Goal: Navigation & Orientation: Find specific page/section

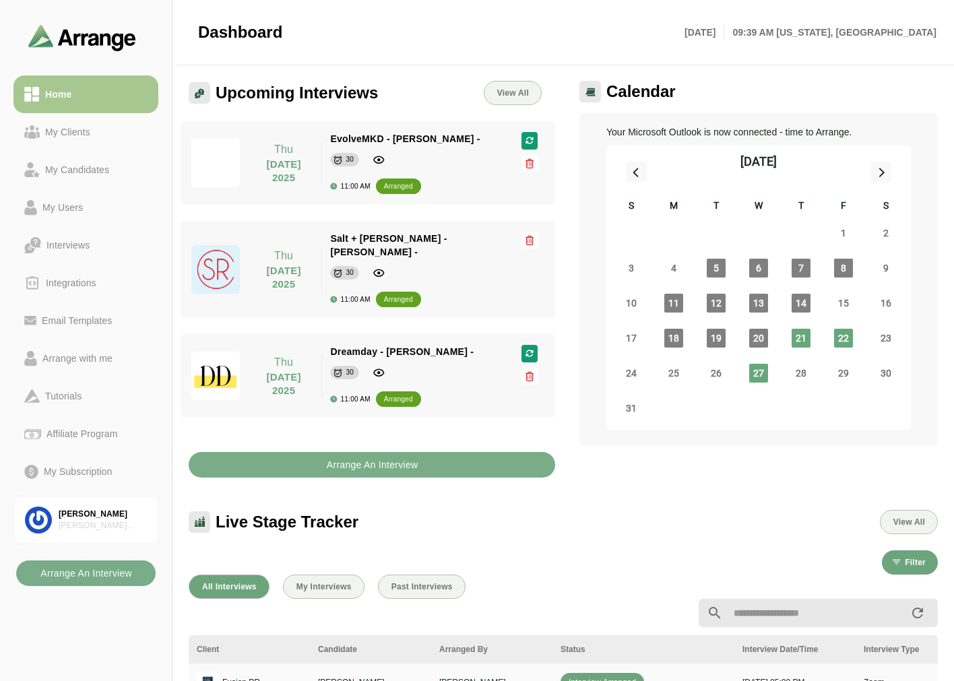
scroll to position [229, 0]
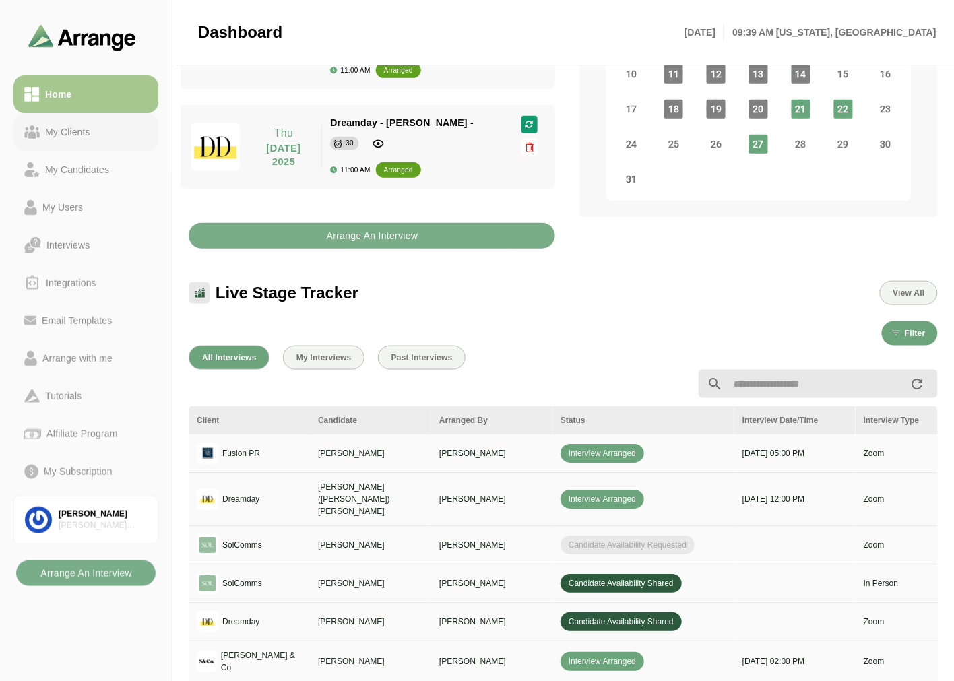
click at [75, 131] on div "My Clients" at bounding box center [68, 132] width 56 height 16
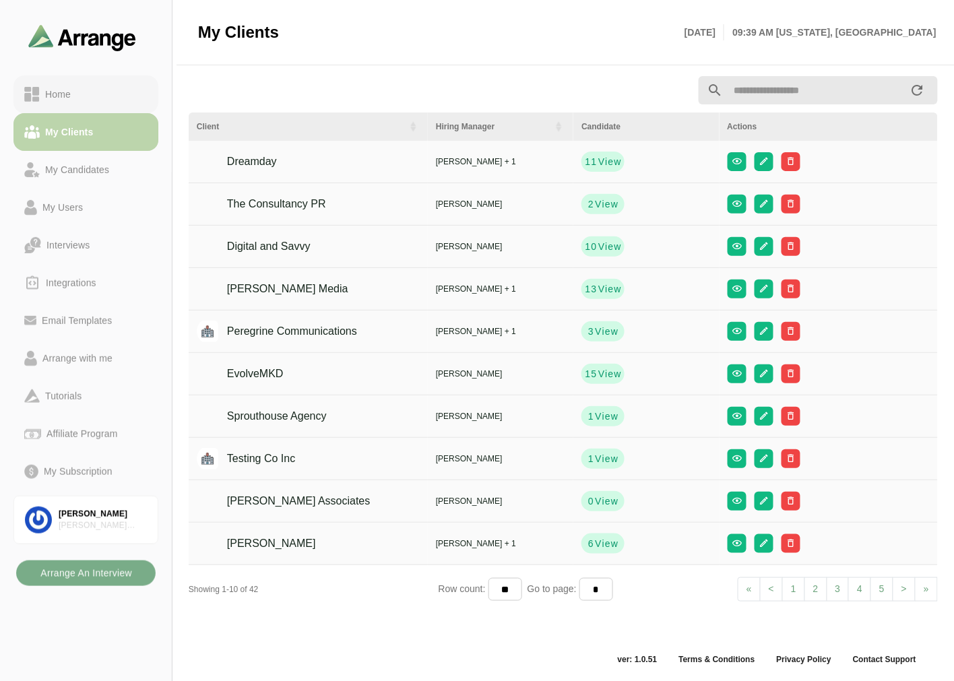
scroll to position [4, 0]
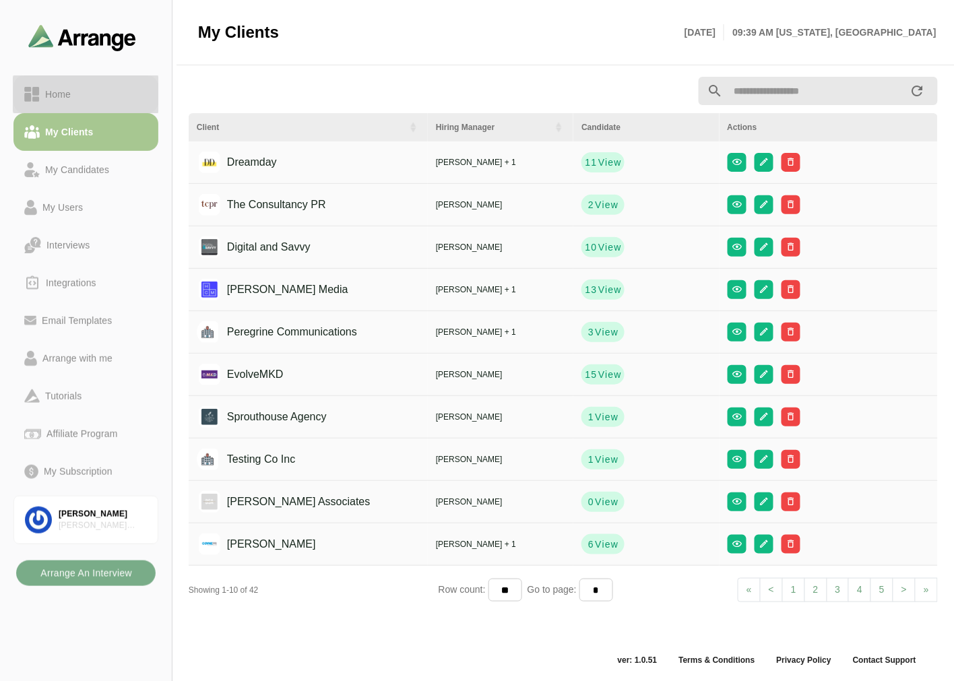
click at [88, 100] on div "Home" at bounding box center [85, 94] width 123 height 16
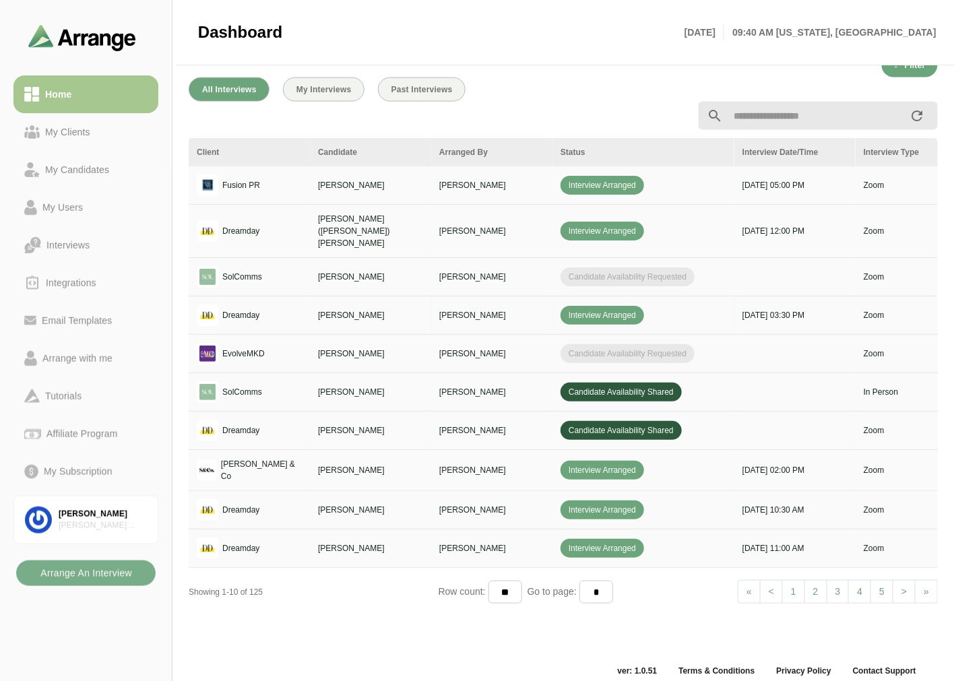
scroll to position [509, 0]
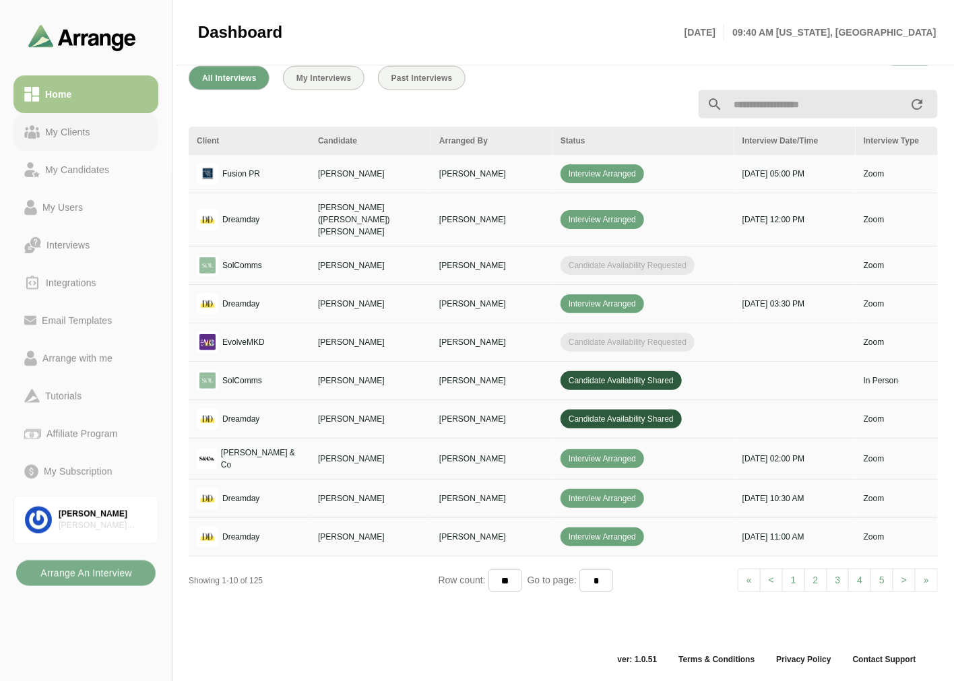
click at [85, 148] on link "My Clients" at bounding box center [85, 132] width 145 height 38
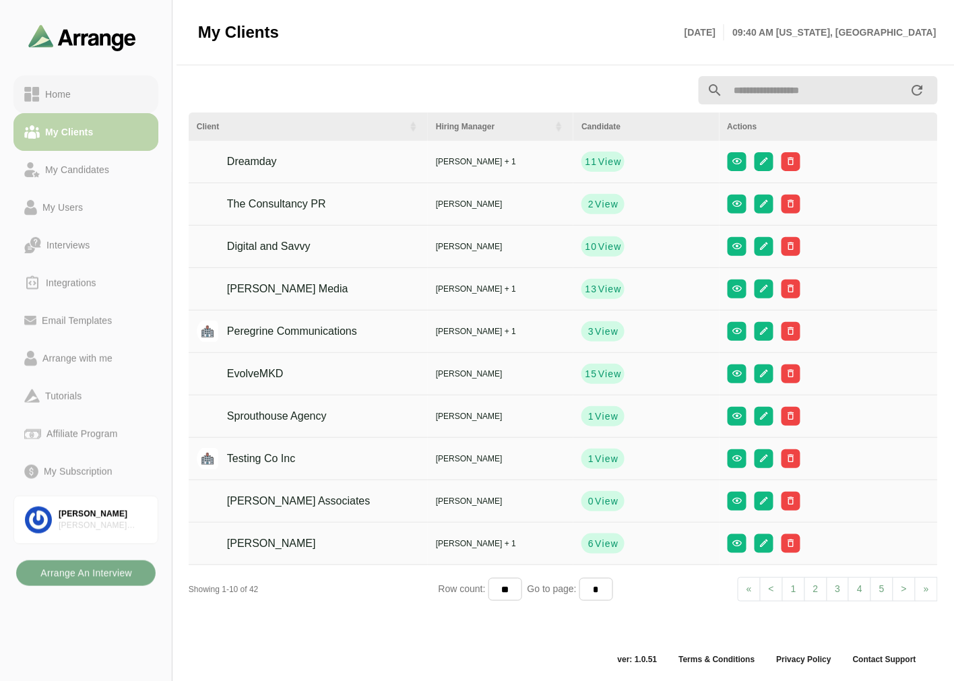
scroll to position [4, 0]
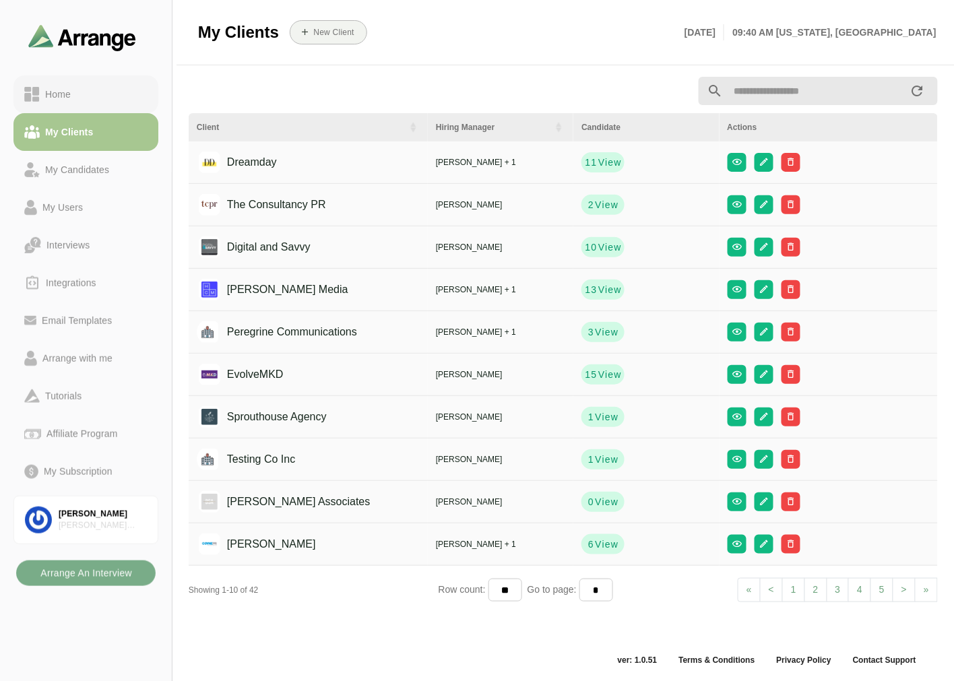
click at [98, 96] on div "Home" at bounding box center [85, 94] width 123 height 16
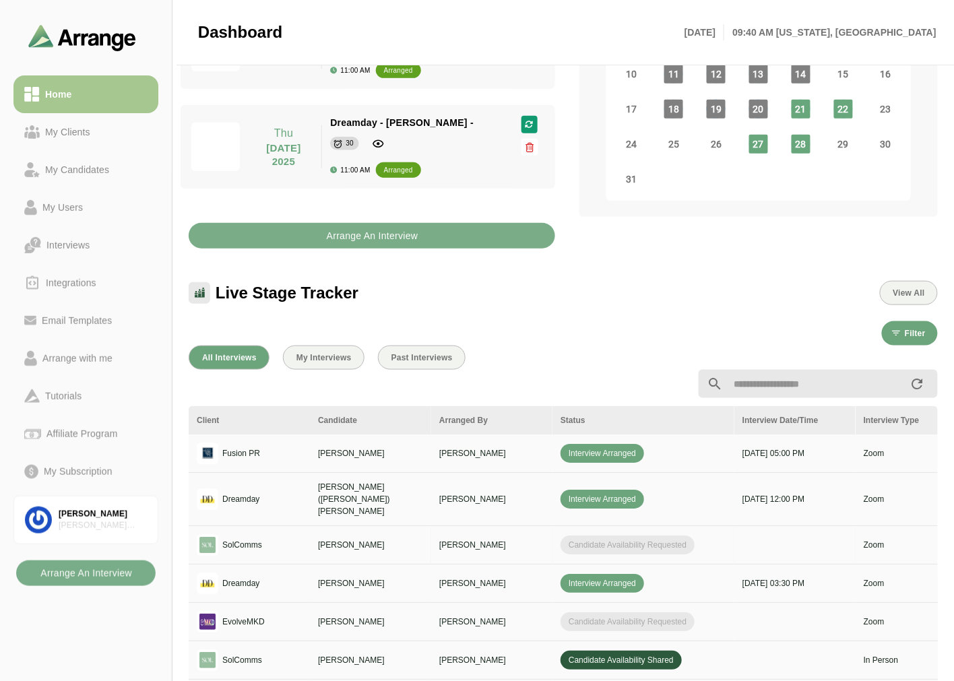
scroll to position [379, 0]
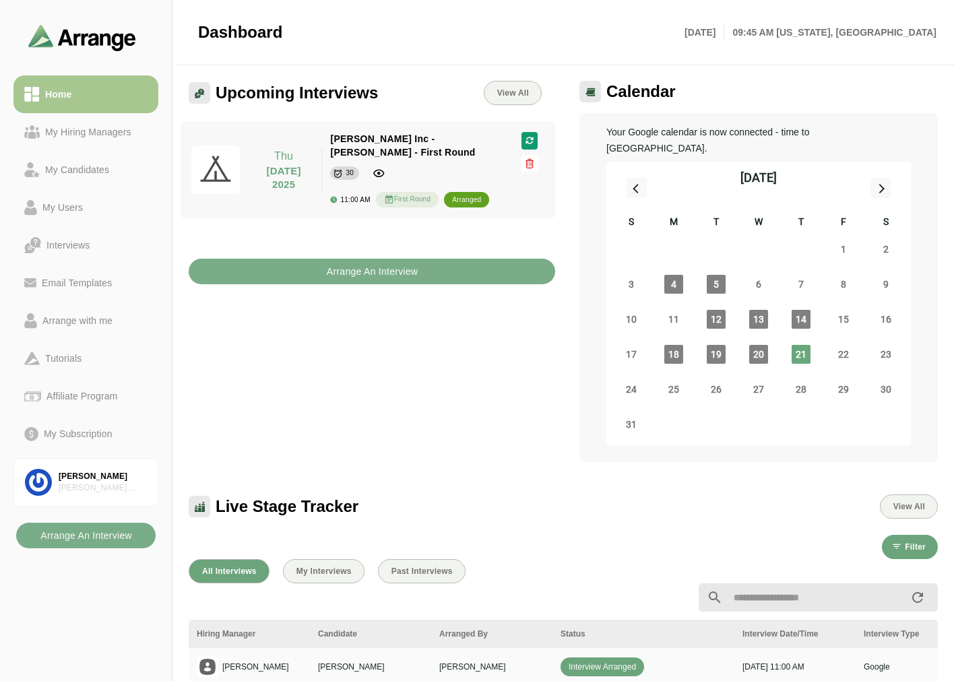
scroll to position [299, 0]
